Goal: Check status: Check status

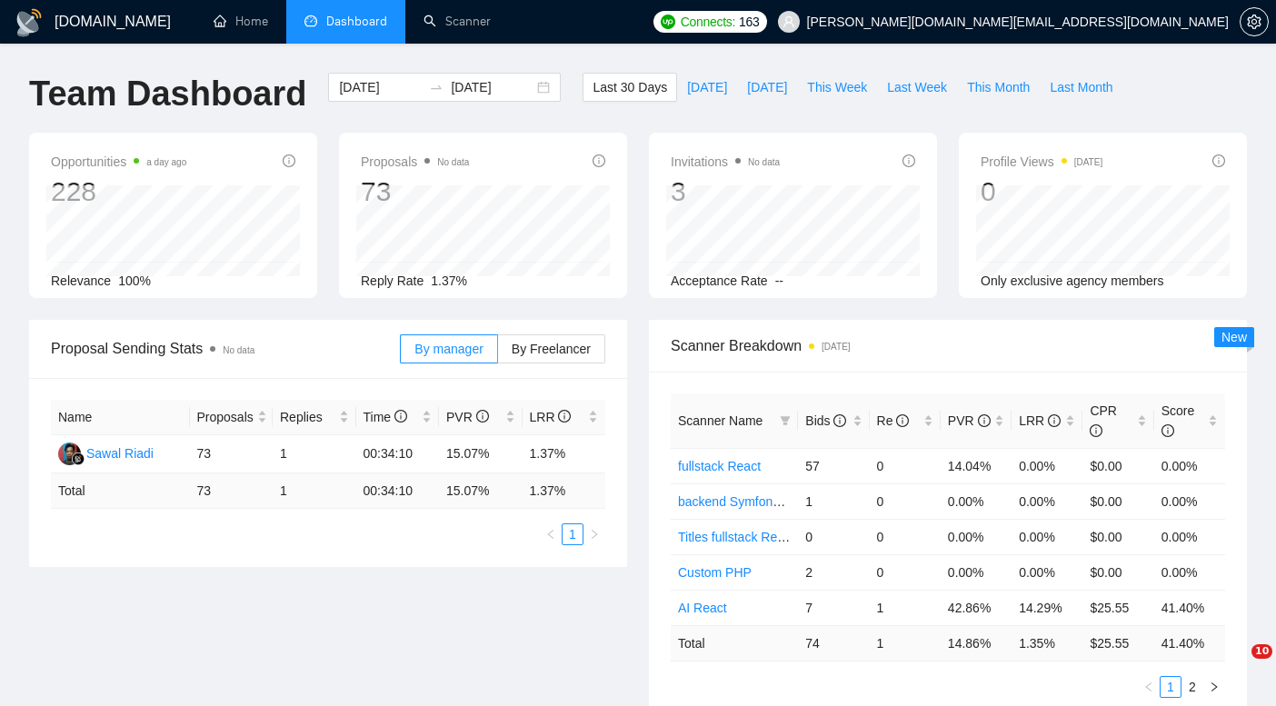
scroll to position [369, 0]
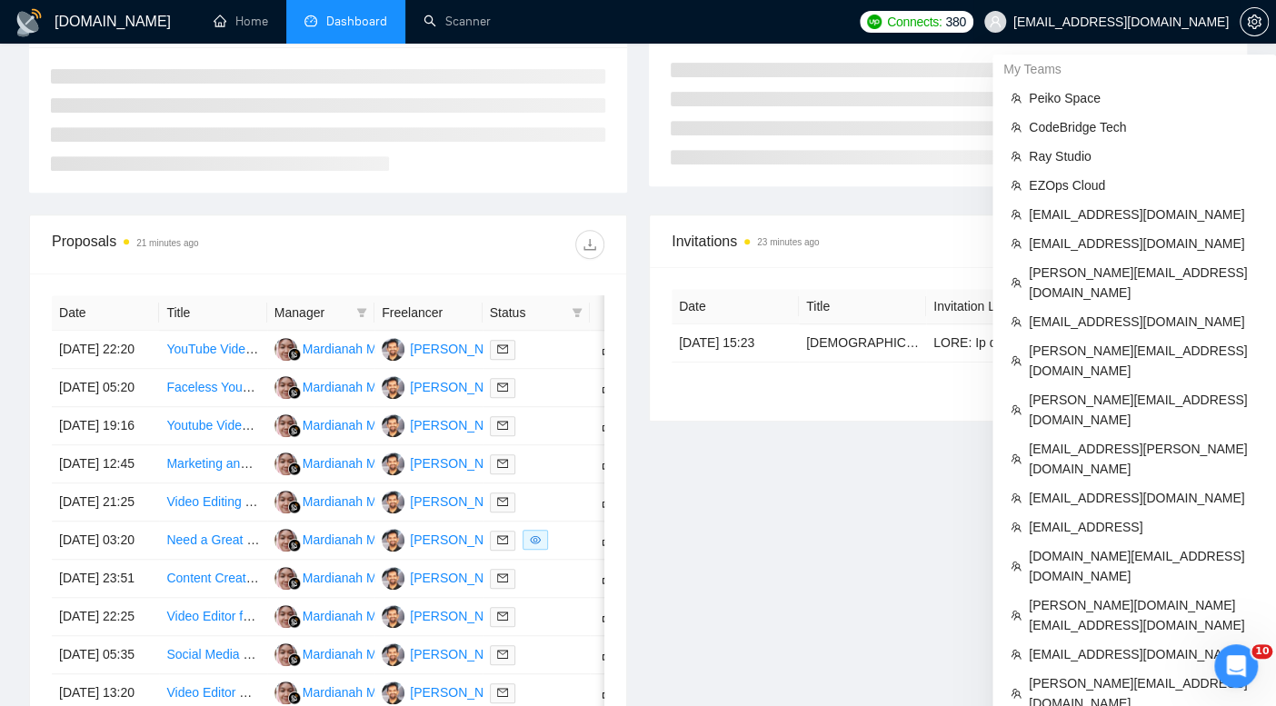
scroll to position [369, 0]
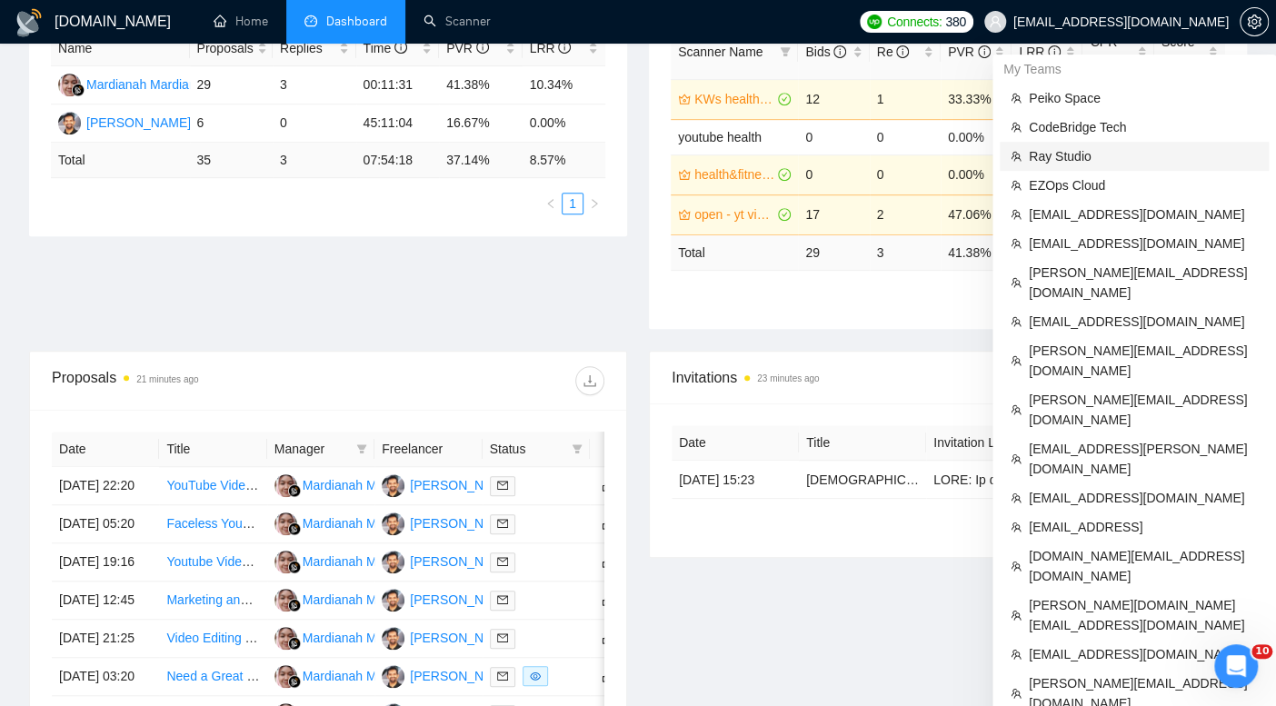
click at [1089, 152] on span "Ray Studio" at bounding box center [1143, 156] width 229 height 20
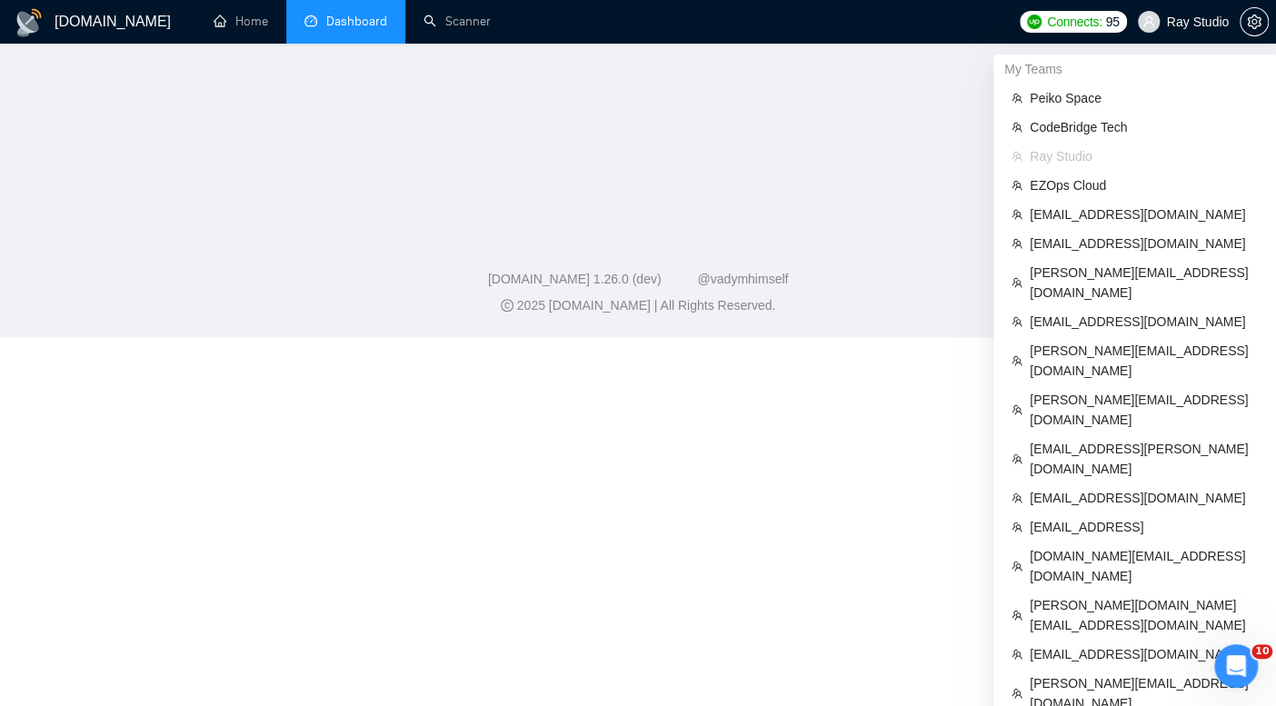
scroll to position [413, 0]
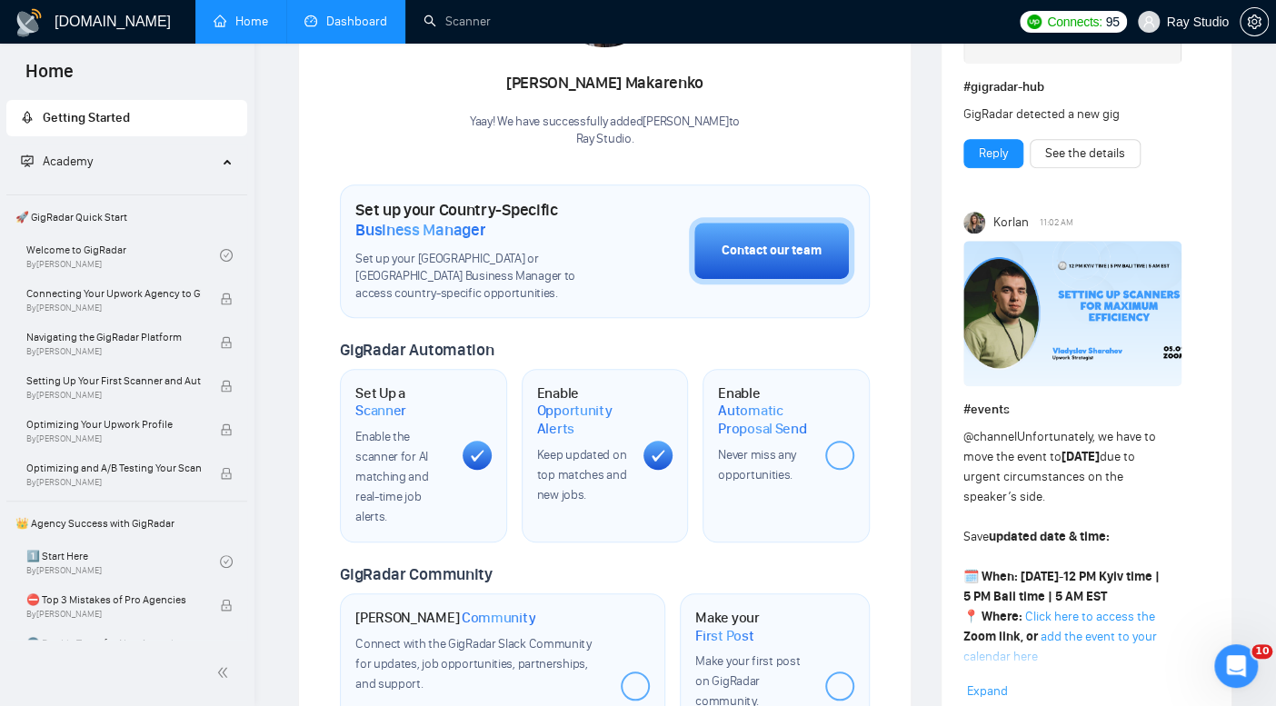
click at [330, 29] on link "Dashboard" at bounding box center [345, 21] width 83 height 15
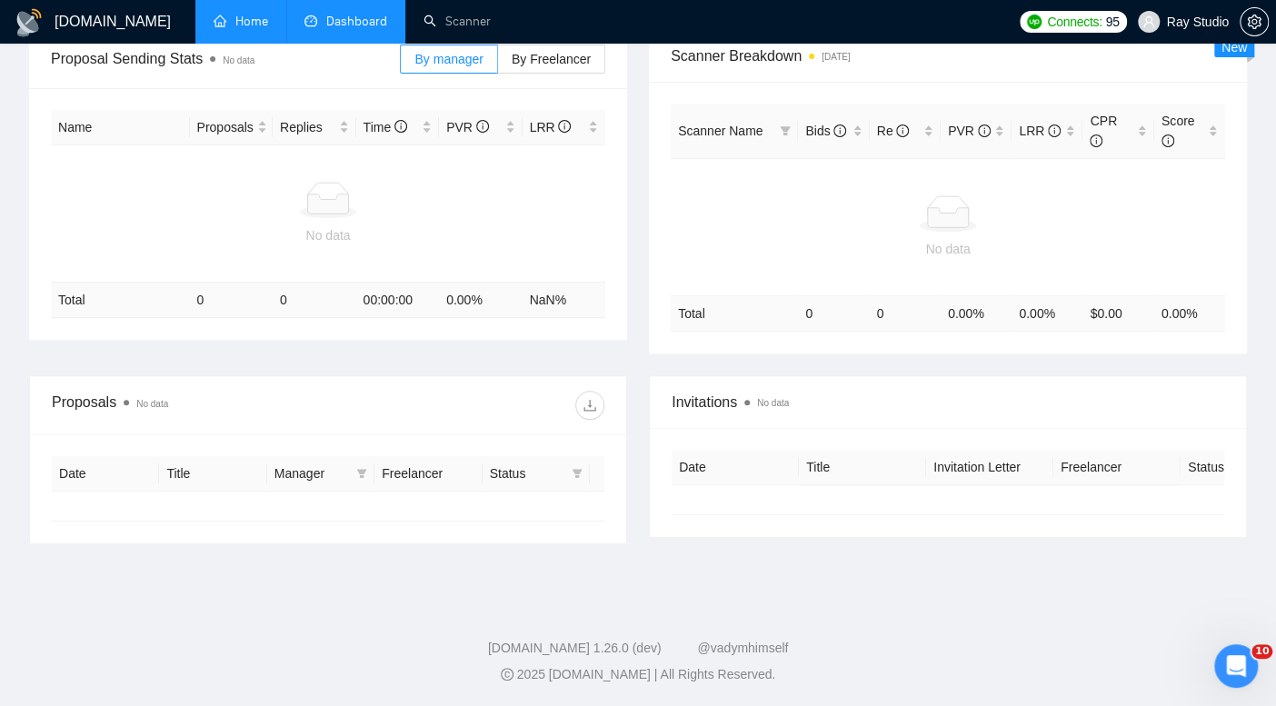
type input "[DATE]"
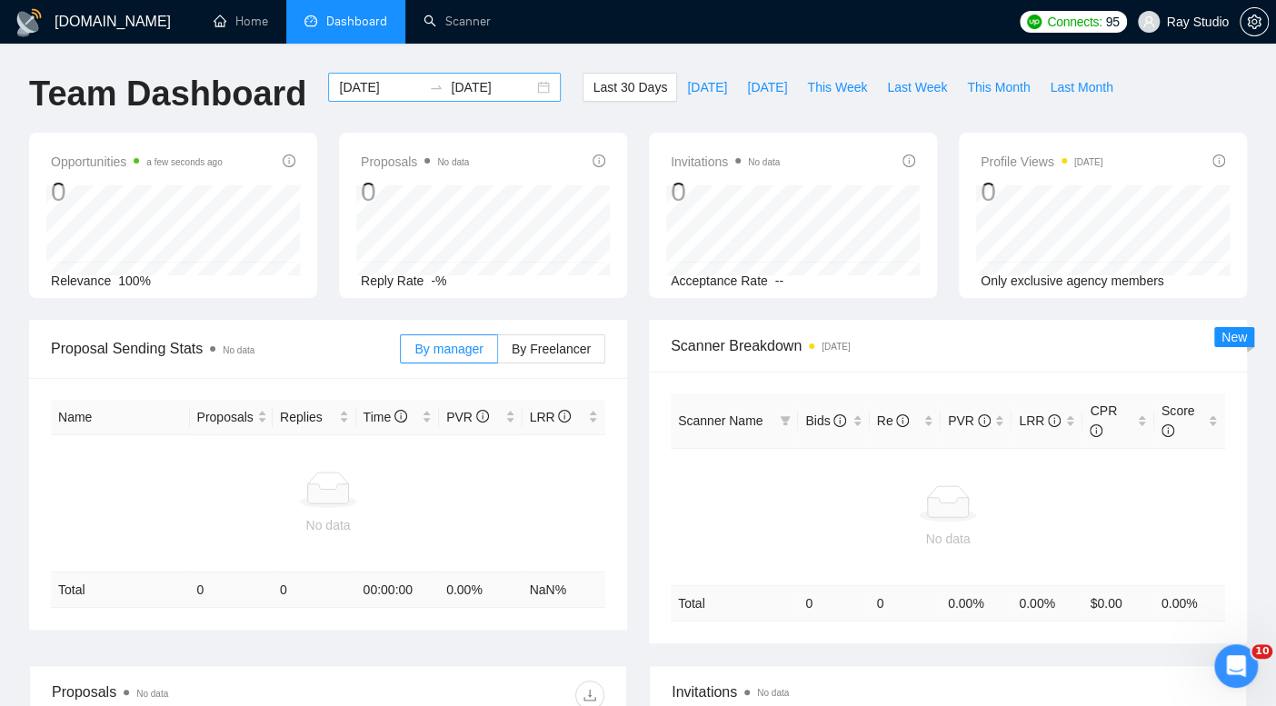
click at [534, 89] on div "[DATE] [DATE]" at bounding box center [444, 87] width 233 height 29
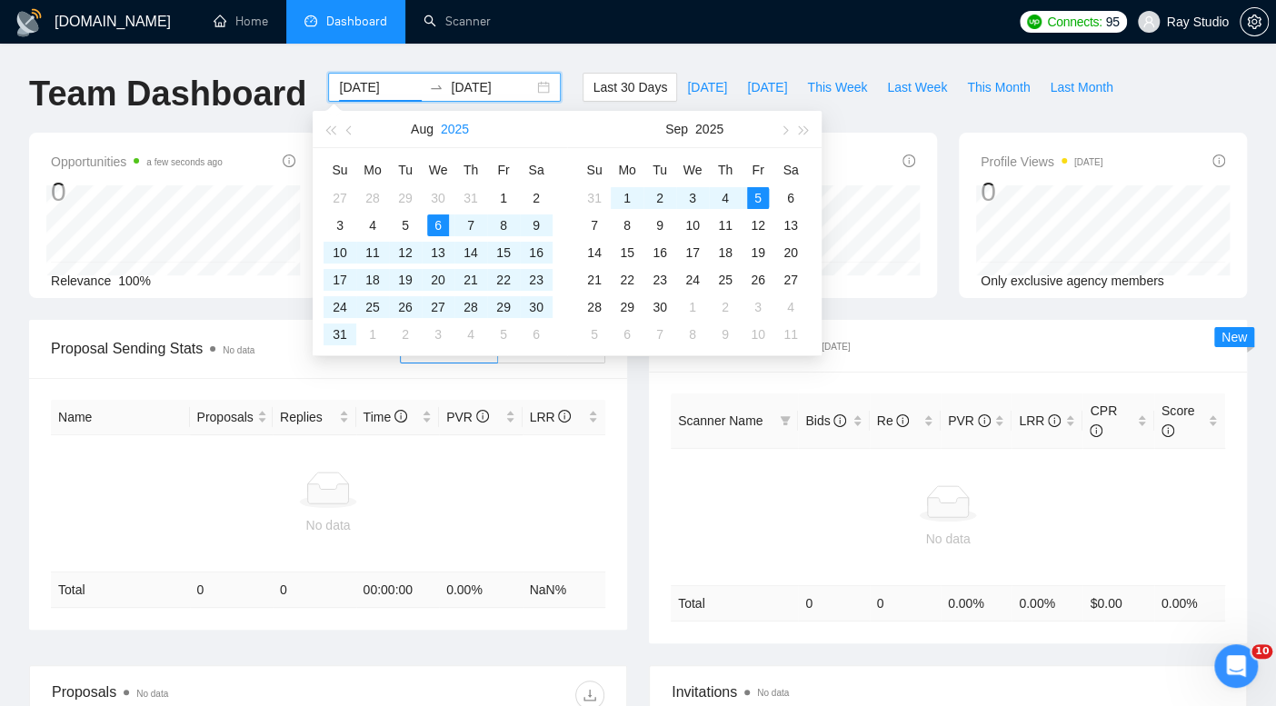
click at [465, 127] on button "2025" at bounding box center [455, 129] width 28 height 36
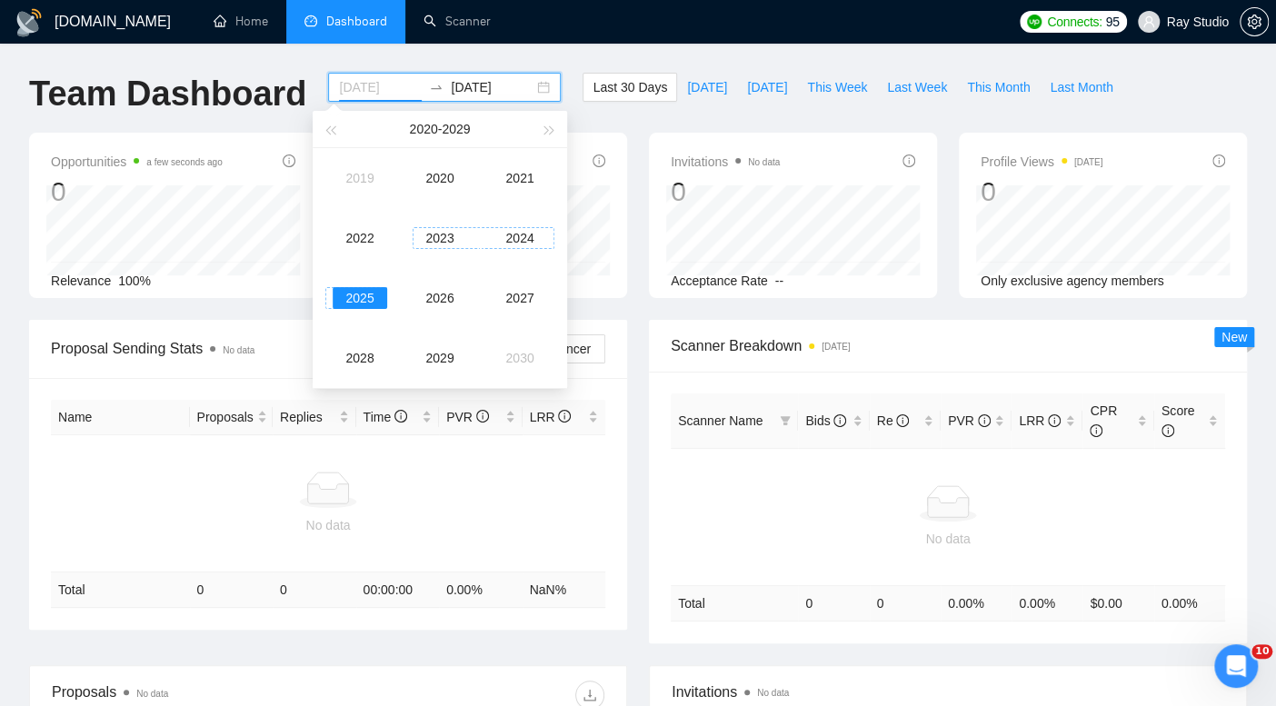
click at [430, 234] on div "2023" at bounding box center [440, 238] width 55 height 22
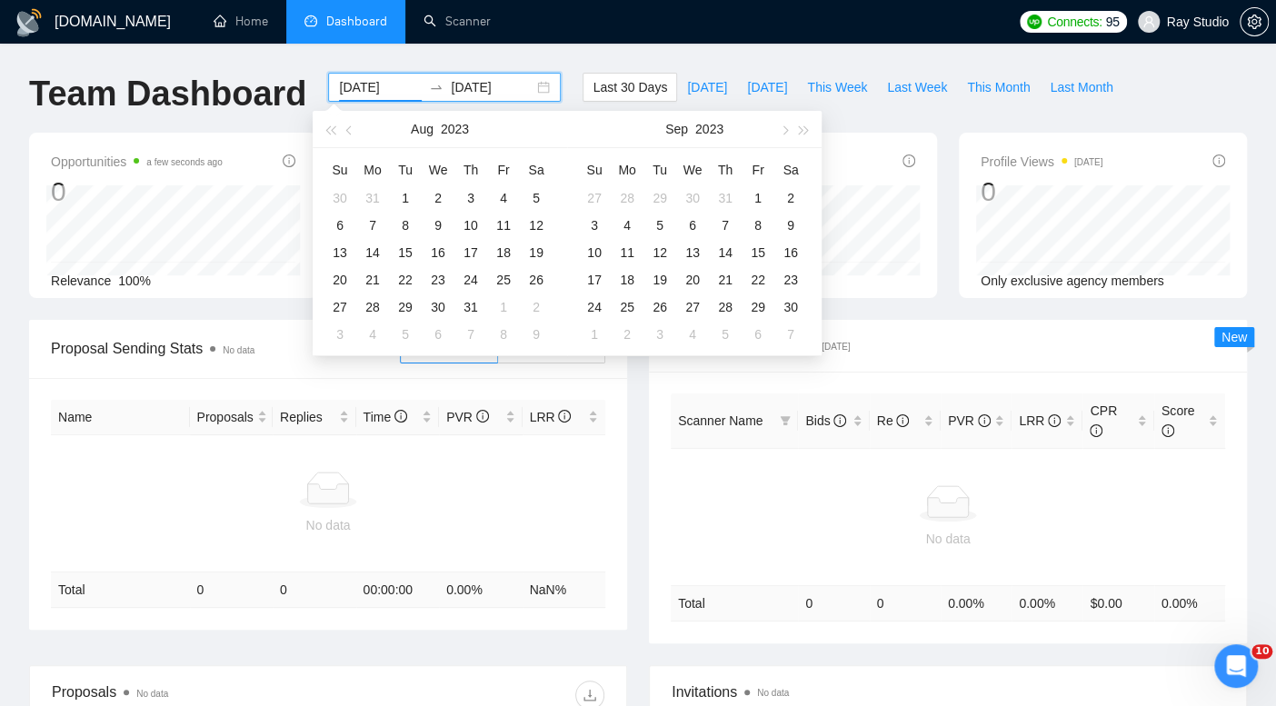
click at [876, 123] on div "Last 30 Days [DATE] [DATE] This Week Last Week This Month Last Month" at bounding box center [853, 103] width 562 height 60
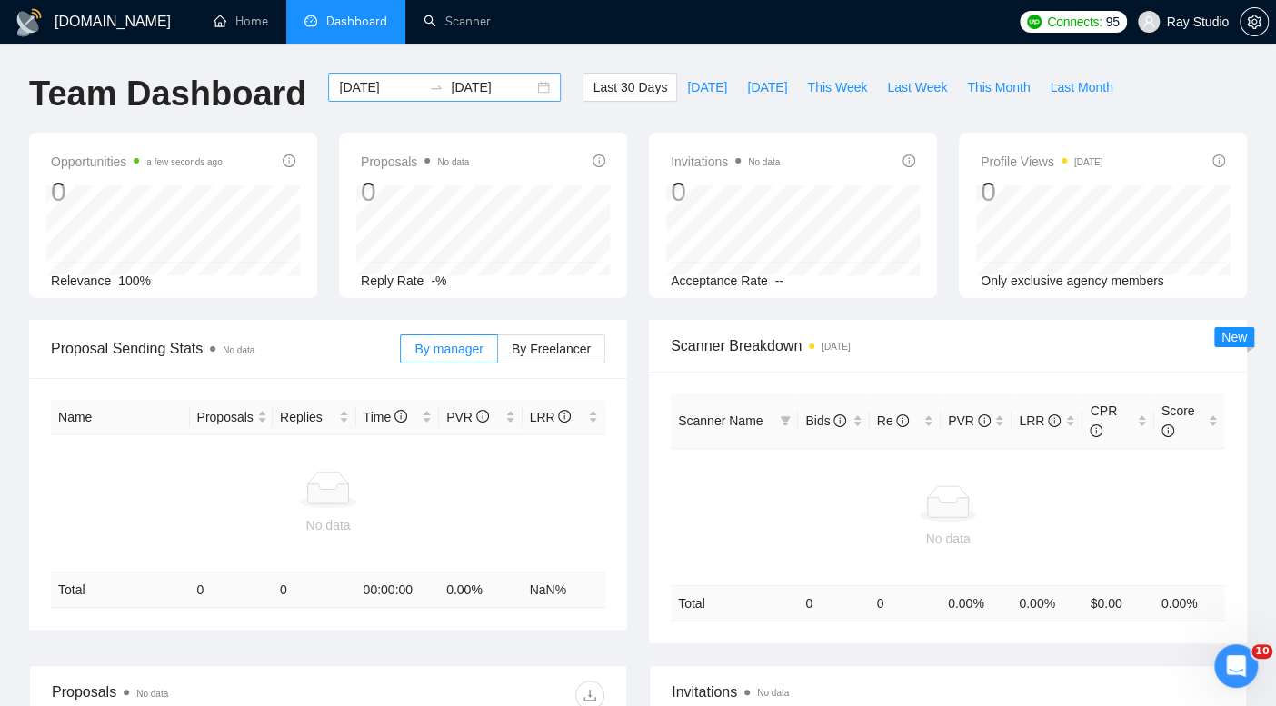
click at [363, 85] on input "[DATE]" at bounding box center [380, 87] width 83 height 20
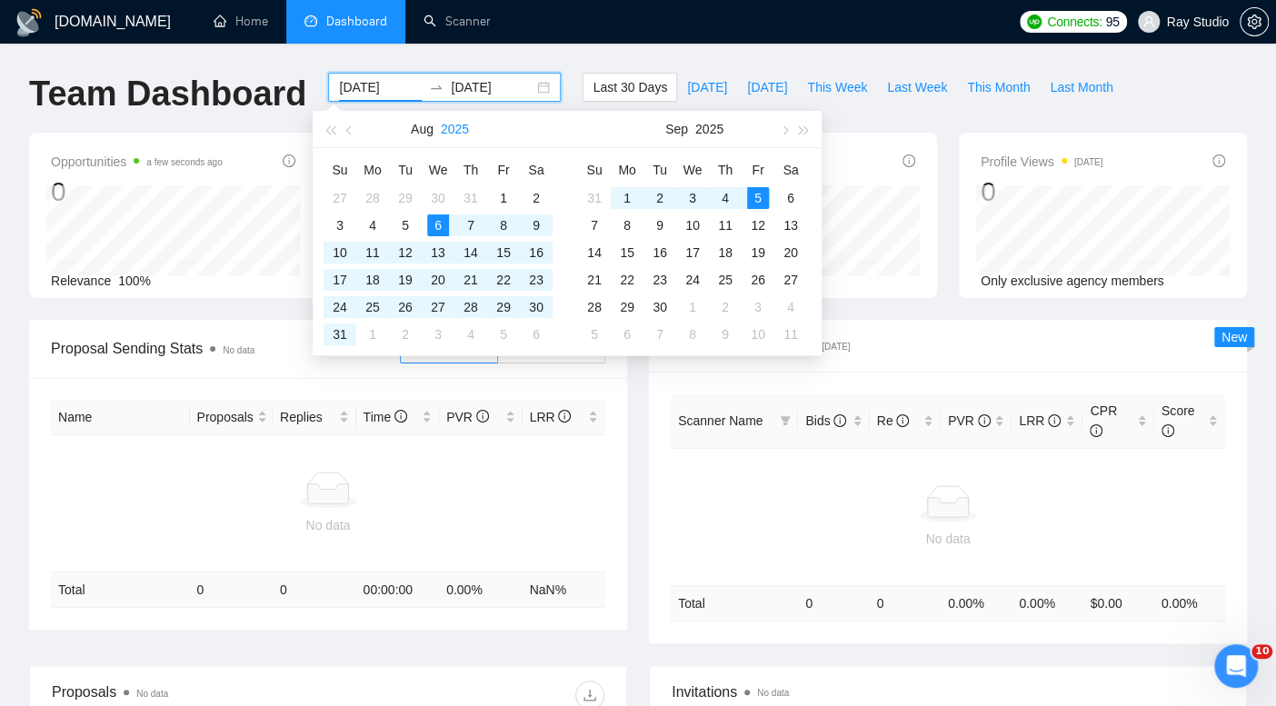
click at [462, 132] on button "2025" at bounding box center [455, 129] width 28 height 36
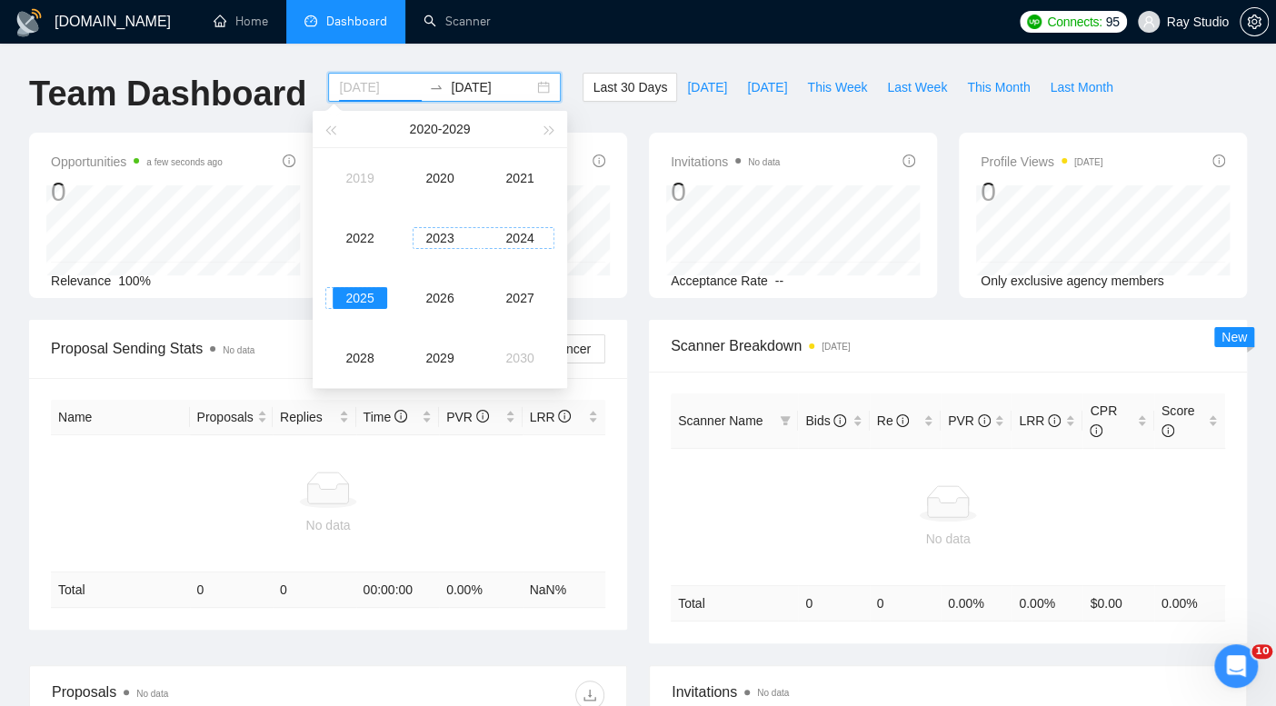
click at [456, 231] on div "2023" at bounding box center [440, 238] width 55 height 22
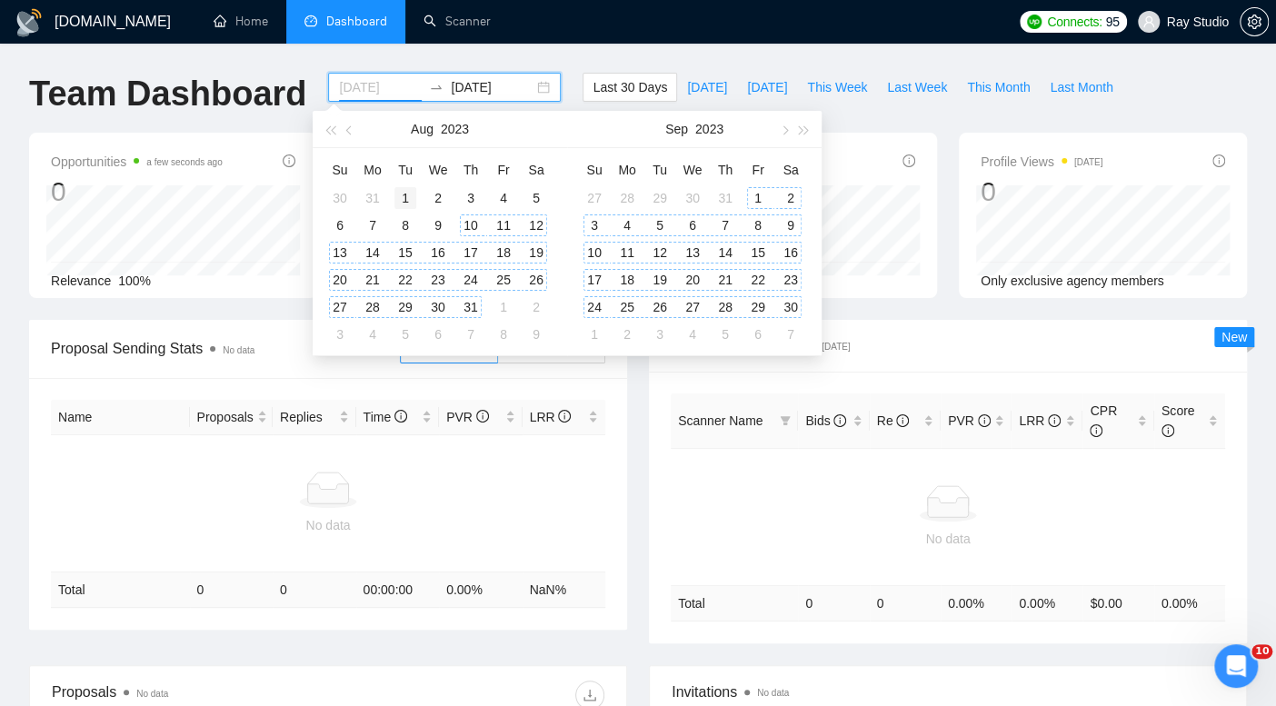
type input "[DATE]"
click at [402, 191] on div "1" at bounding box center [405, 198] width 22 height 22
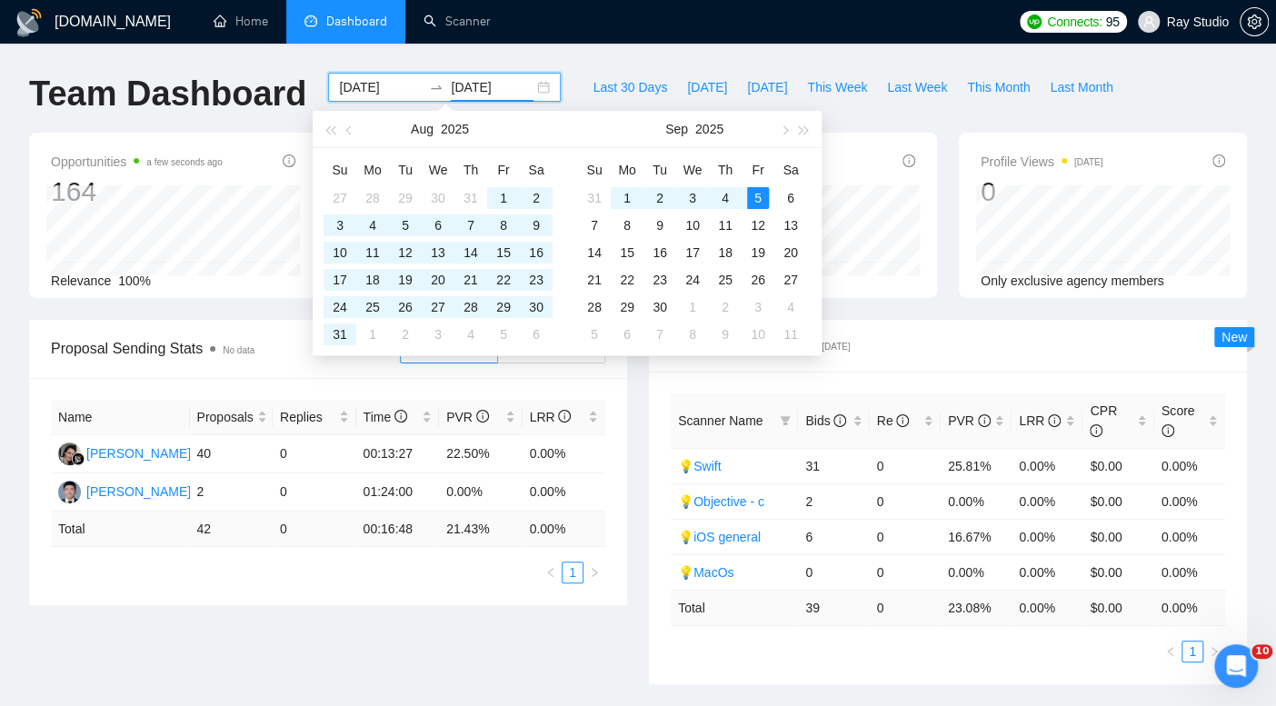
type input "[DATE]"
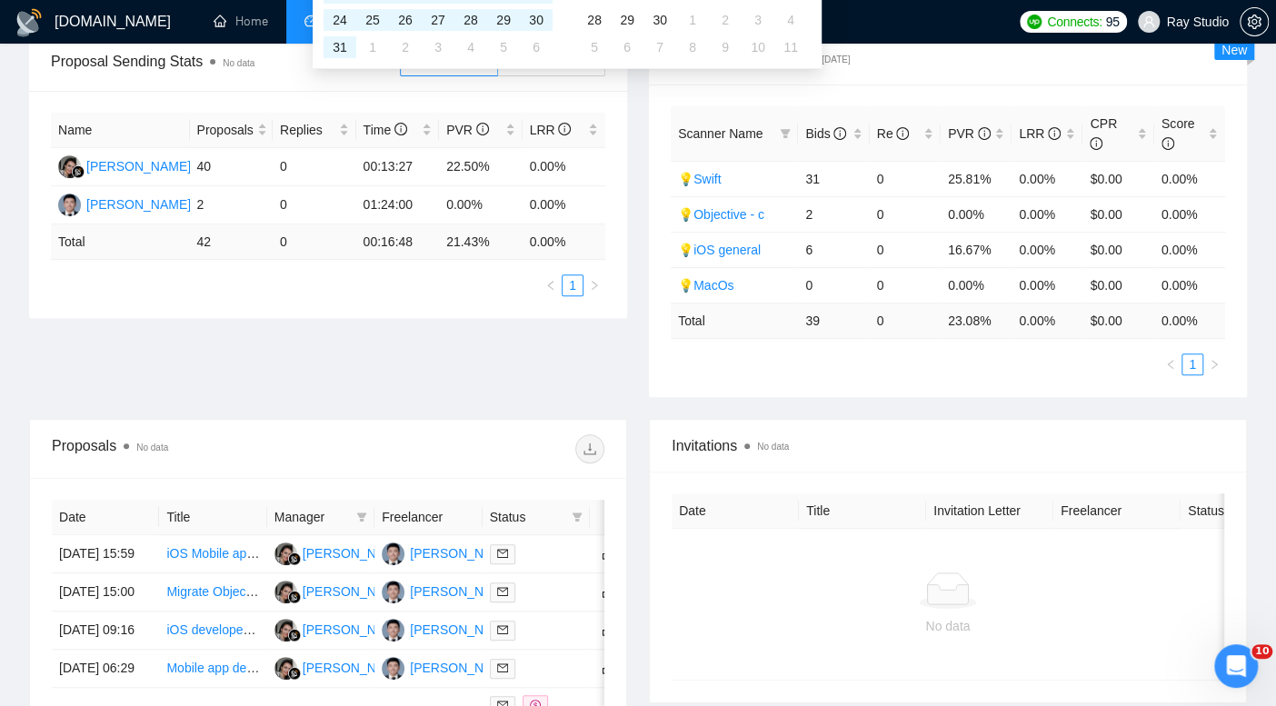
scroll to position [294, 0]
